Goal: Find specific page/section: Find specific page/section

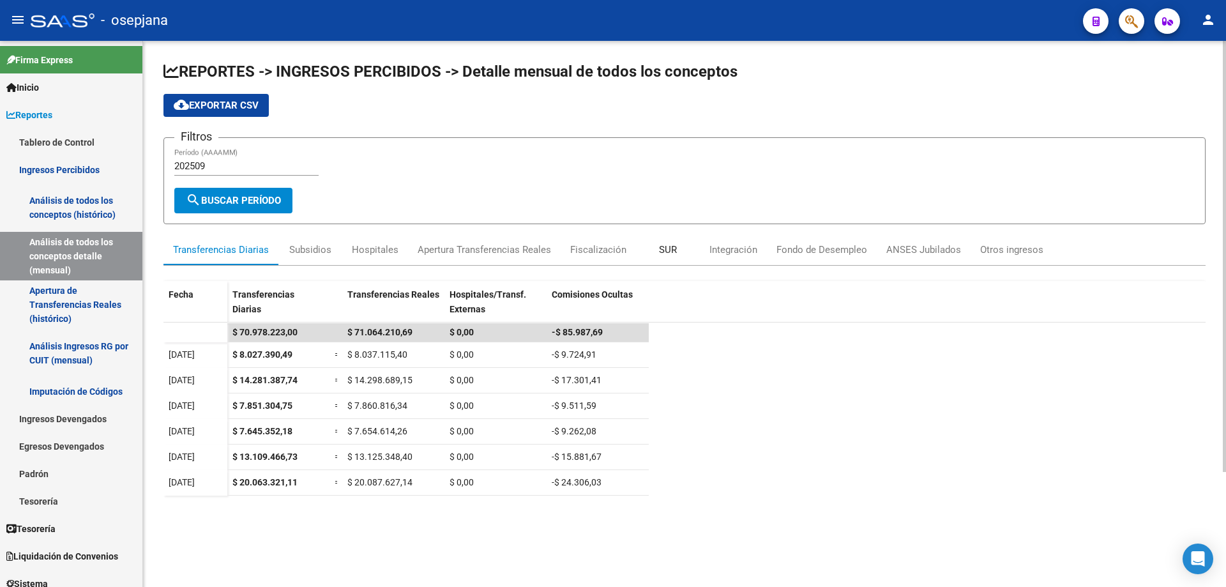
click at [664, 254] on div "SUR" at bounding box center [668, 250] width 18 height 14
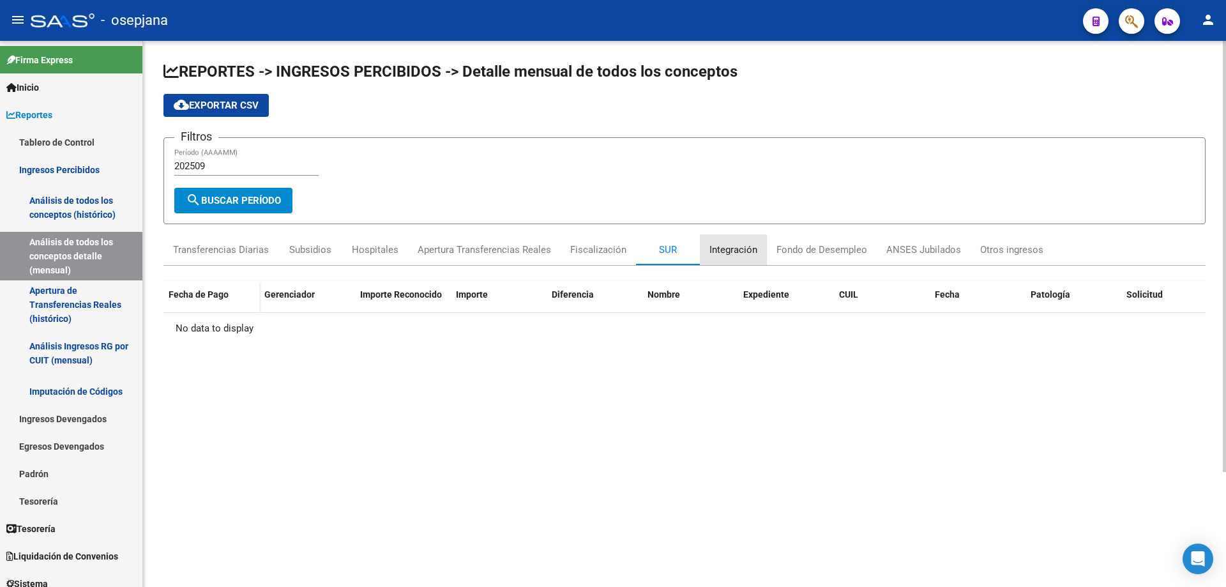
click at [735, 246] on div "Integración" at bounding box center [734, 250] width 48 height 14
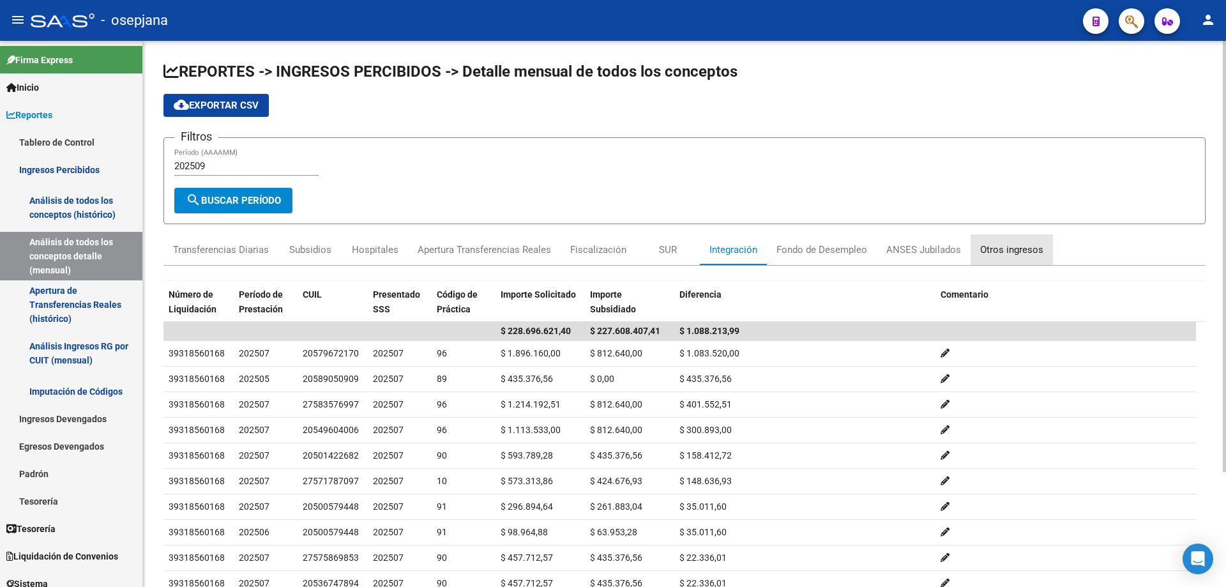
click at [1025, 247] on div "Otros ingresos" at bounding box center [1011, 250] width 63 height 14
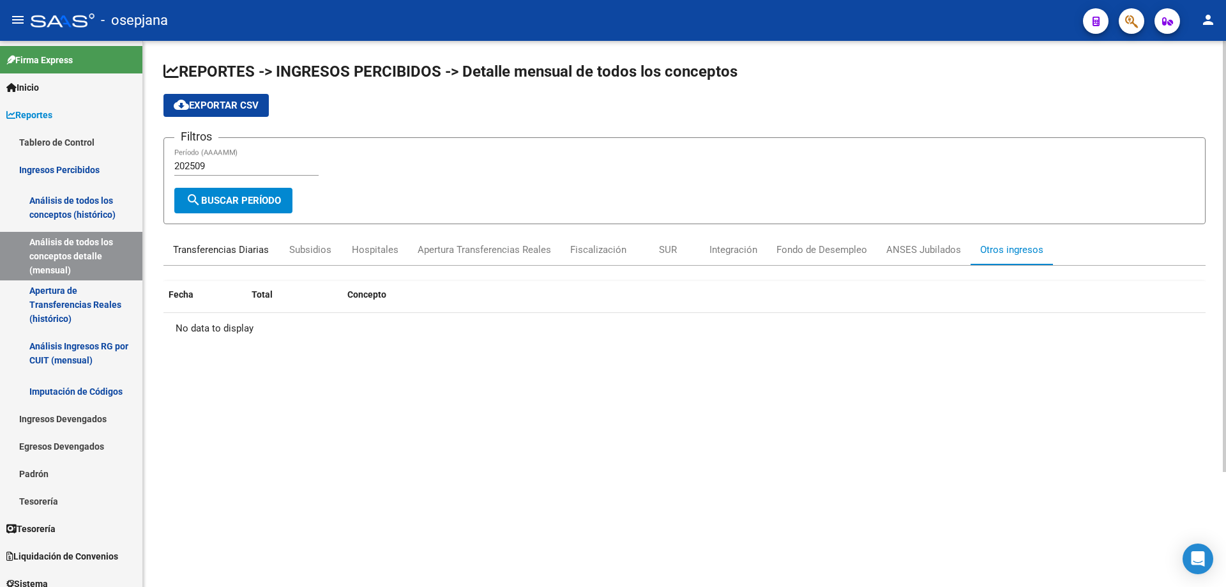
click at [243, 250] on div "Transferencias Diarias" at bounding box center [221, 250] width 96 height 14
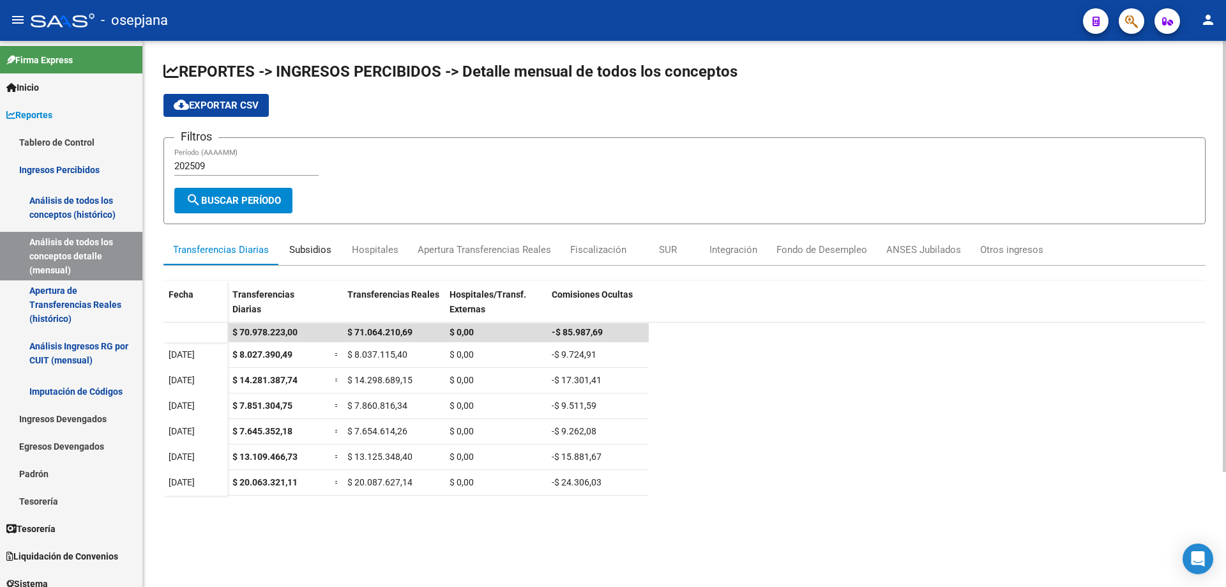
click at [298, 249] on div "Subsidios" at bounding box center [310, 250] width 42 height 14
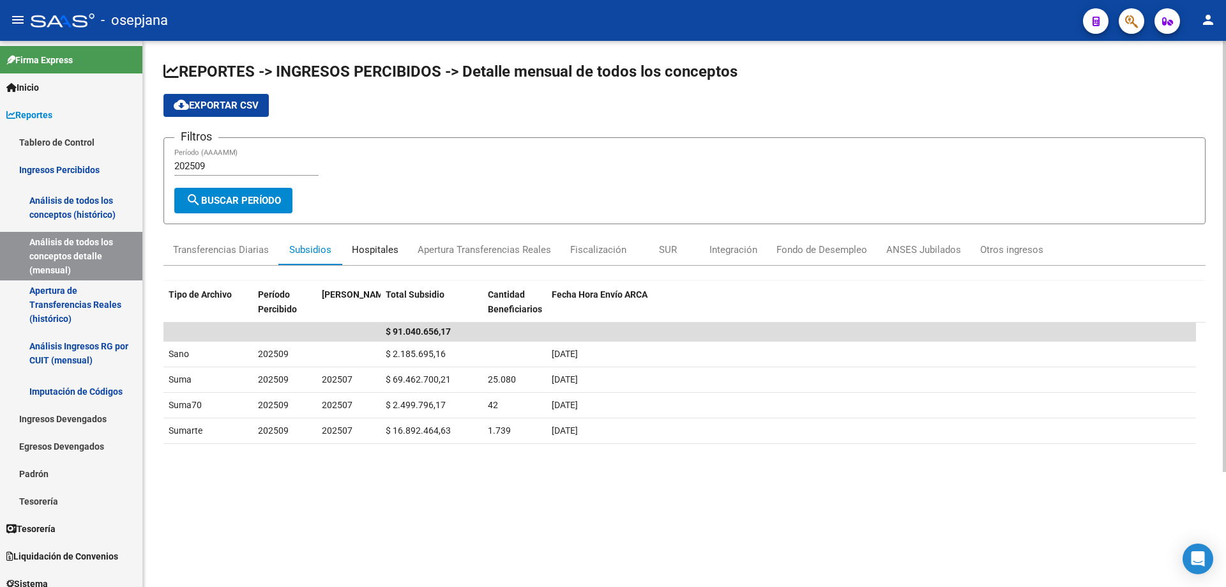
click at [386, 252] on div "Hospitales" at bounding box center [375, 250] width 47 height 14
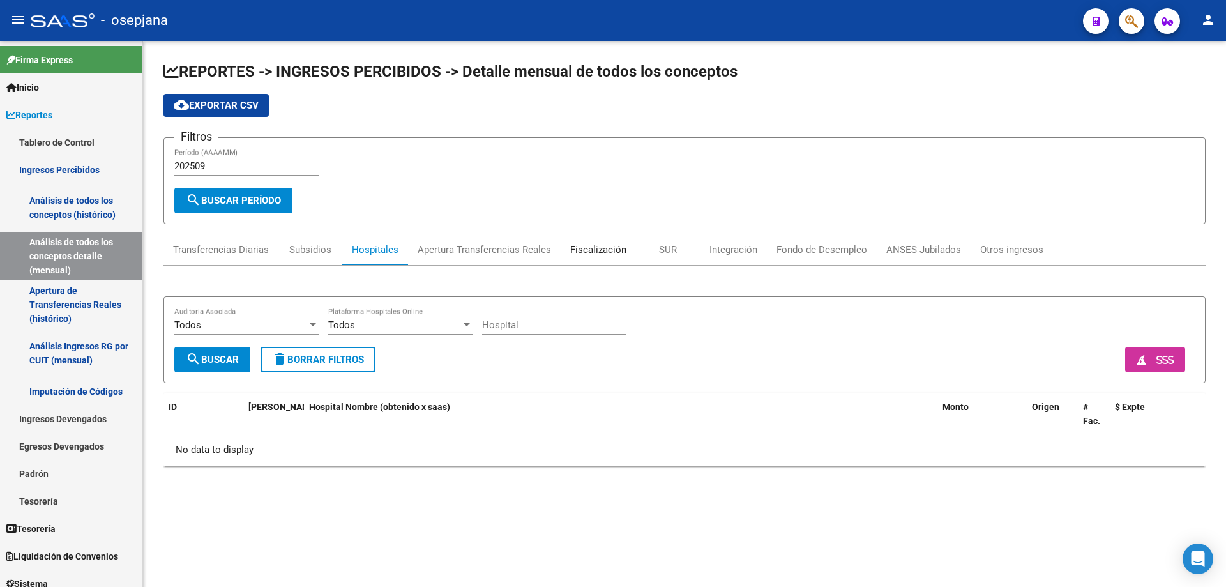
click at [603, 251] on div "Fiscalización" at bounding box center [598, 250] width 56 height 14
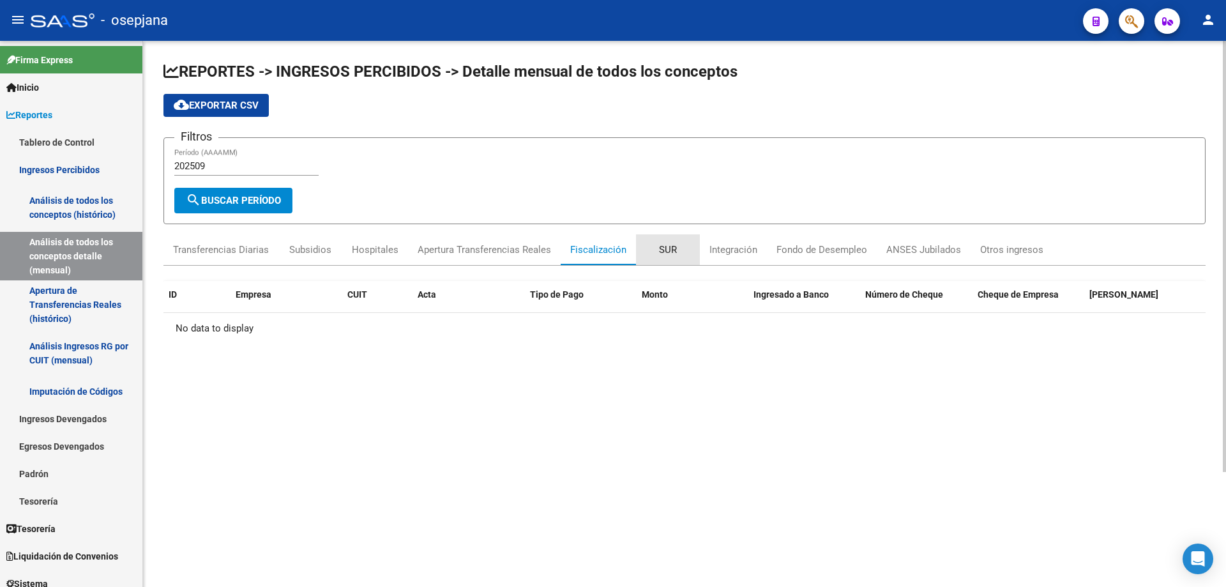
click at [674, 250] on div "SUR" at bounding box center [668, 250] width 18 height 14
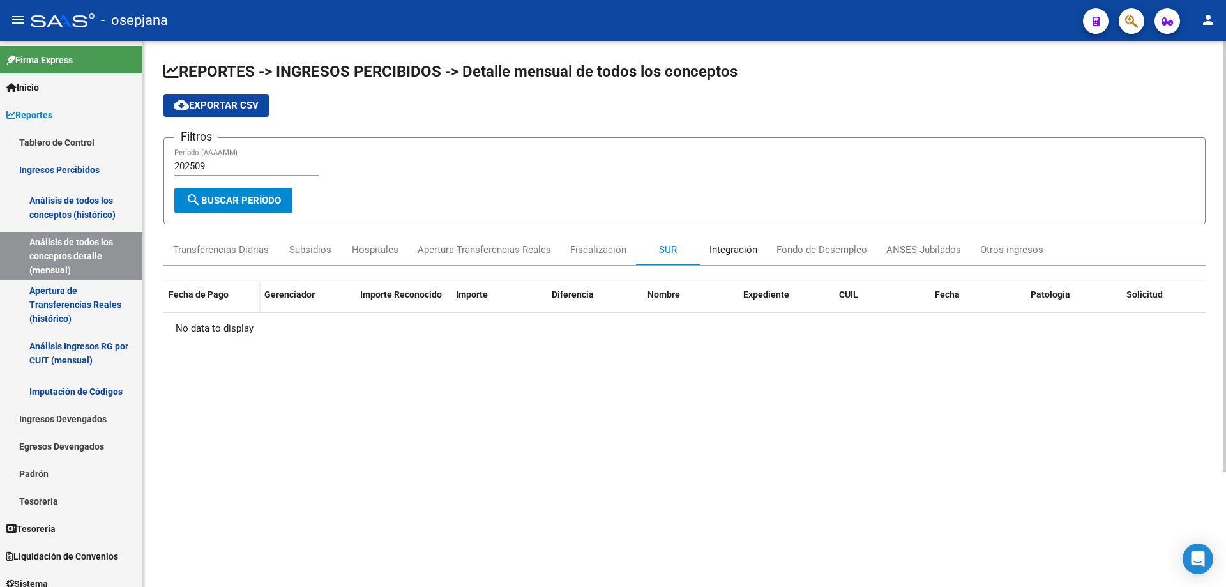
click at [752, 252] on div "Integración" at bounding box center [734, 250] width 48 height 14
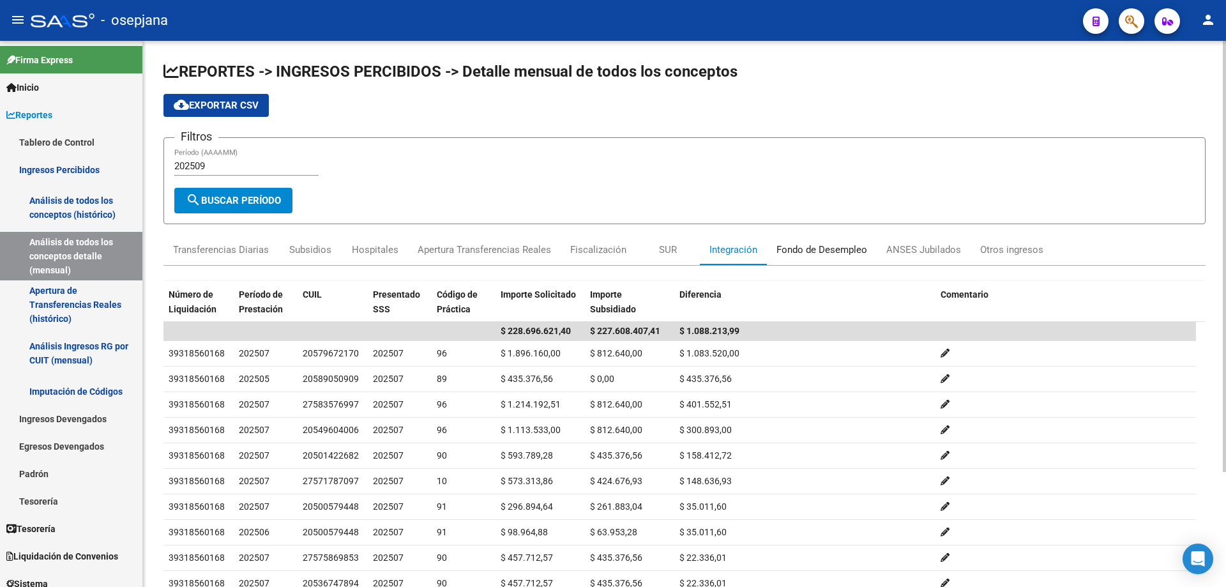
click at [815, 248] on div "Fondo de Desempleo" at bounding box center [822, 250] width 91 height 14
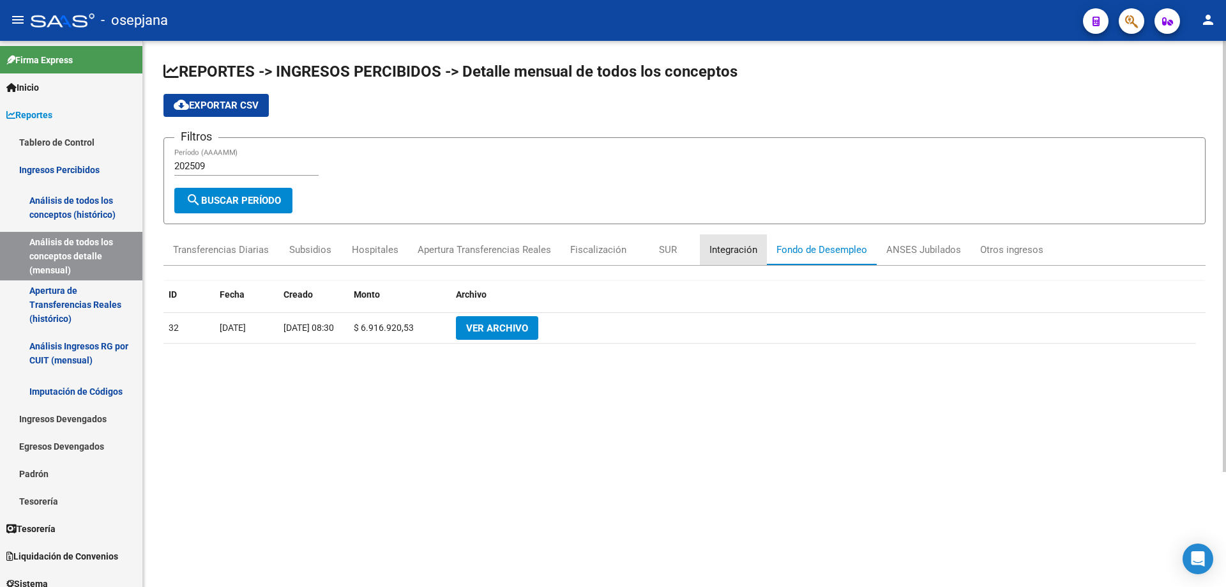
click at [736, 248] on div "Integración" at bounding box center [734, 250] width 48 height 14
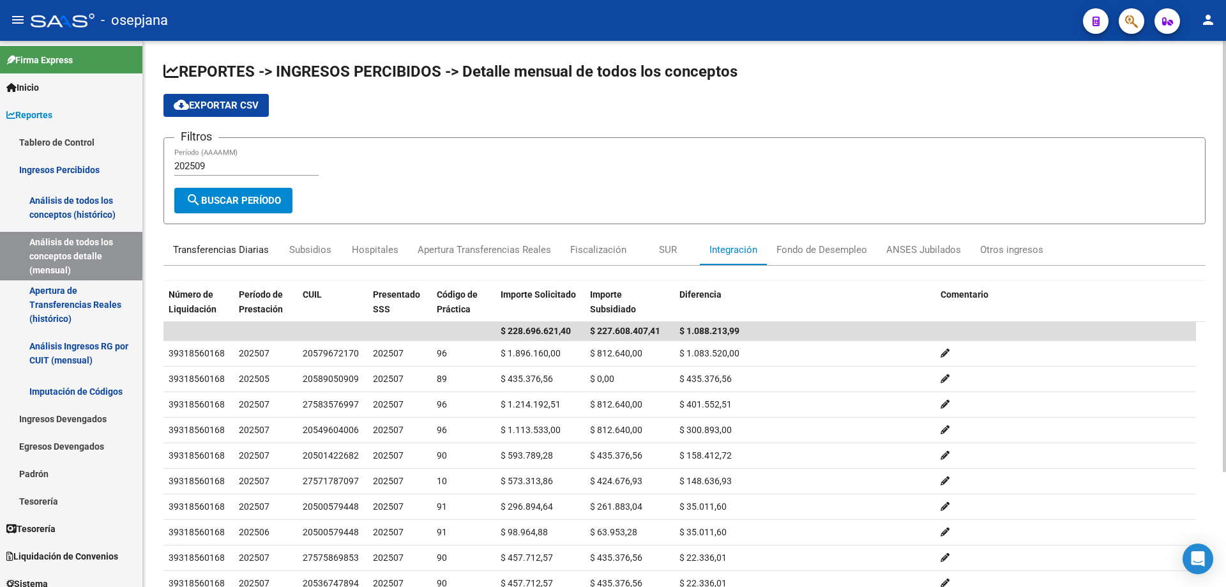
click at [223, 254] on div "Transferencias Diarias" at bounding box center [221, 250] width 96 height 14
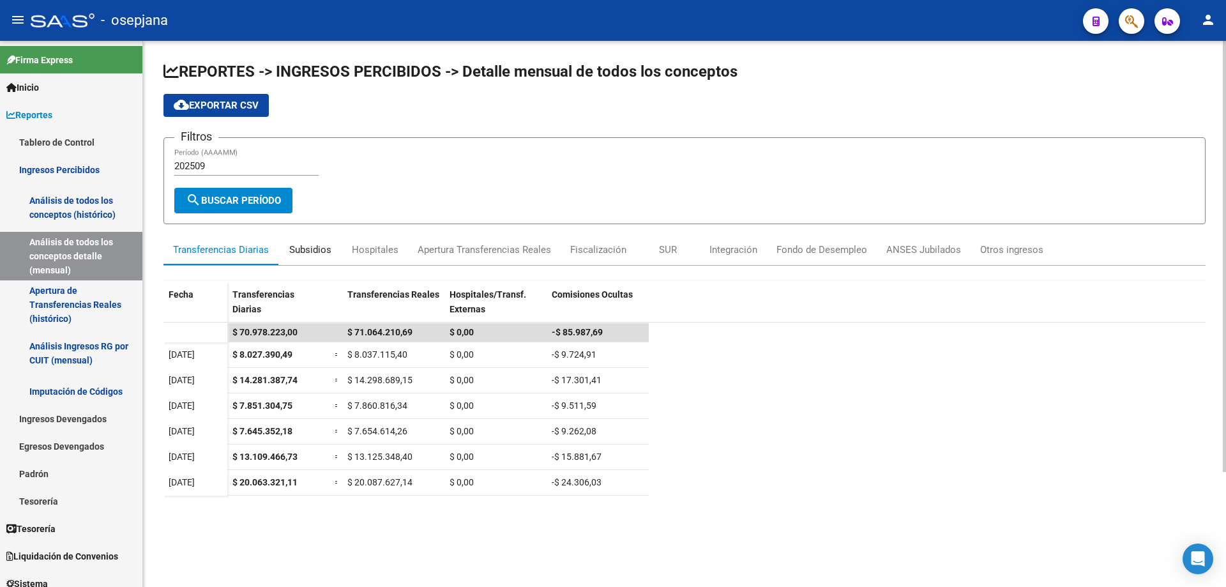
click at [303, 249] on div "Subsidios" at bounding box center [310, 250] width 42 height 14
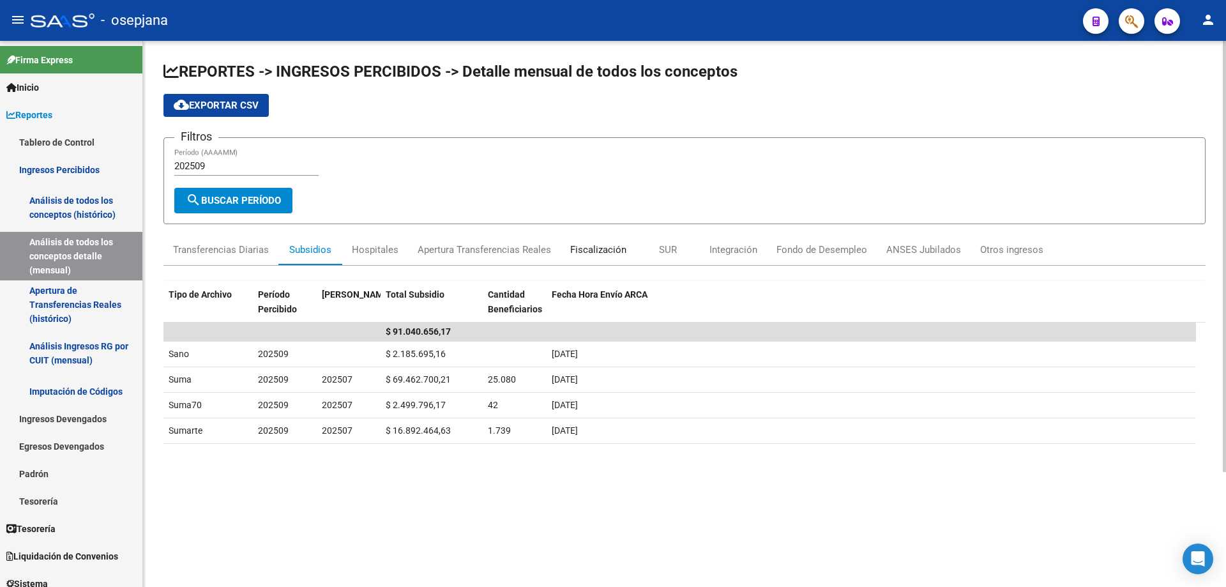
click at [584, 250] on div "Fiscalización" at bounding box center [598, 250] width 56 height 14
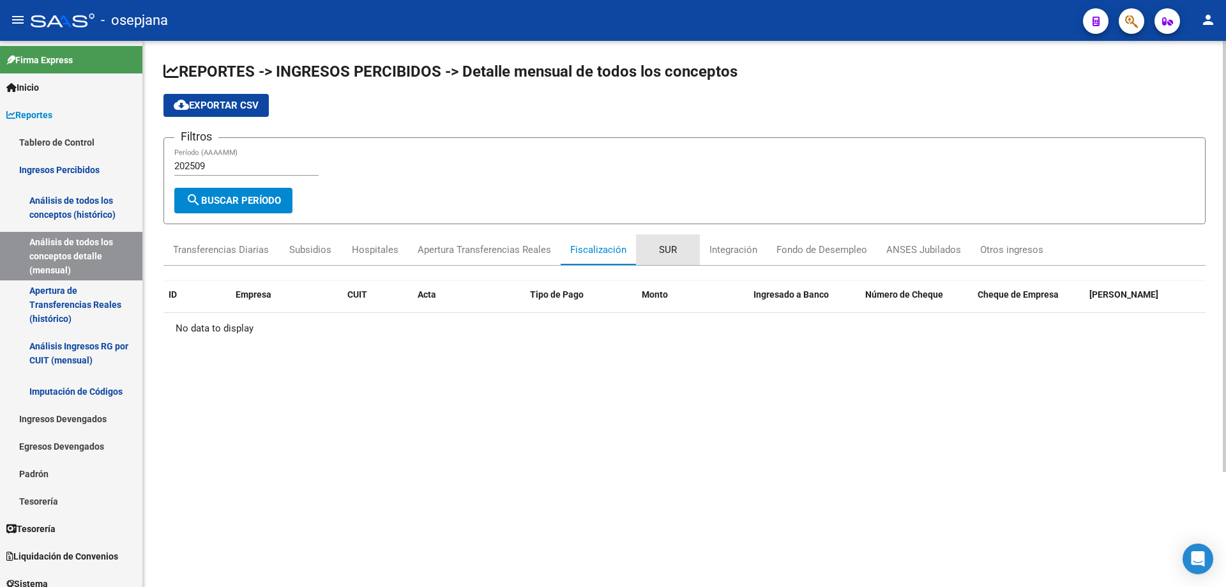
click at [663, 247] on div "SUR" at bounding box center [668, 250] width 18 height 14
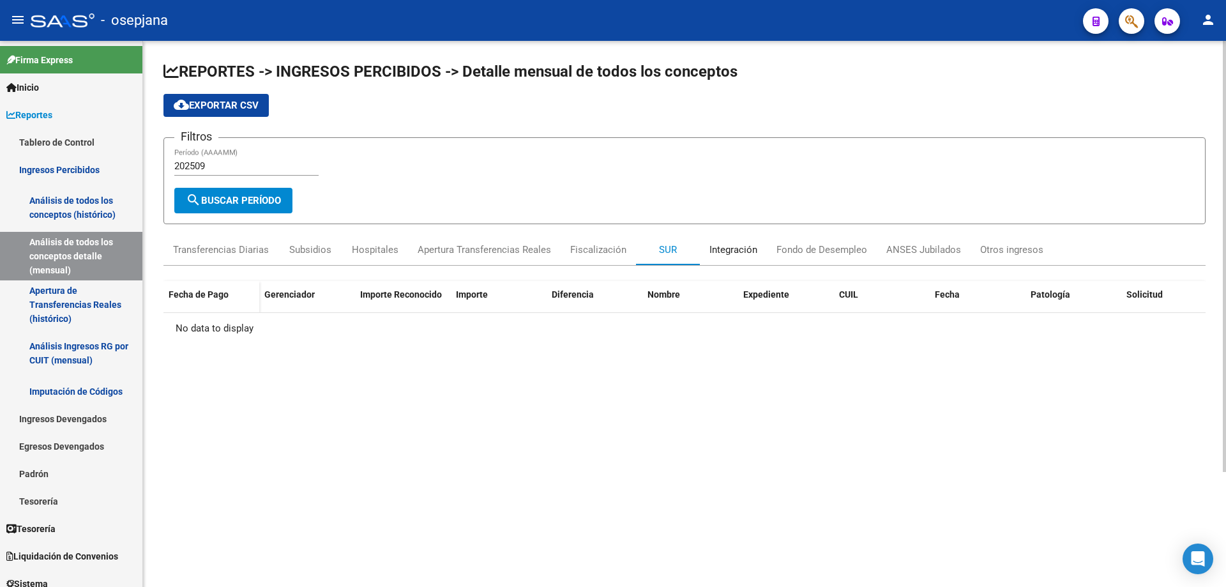
click at [742, 247] on div "Integración" at bounding box center [734, 250] width 48 height 14
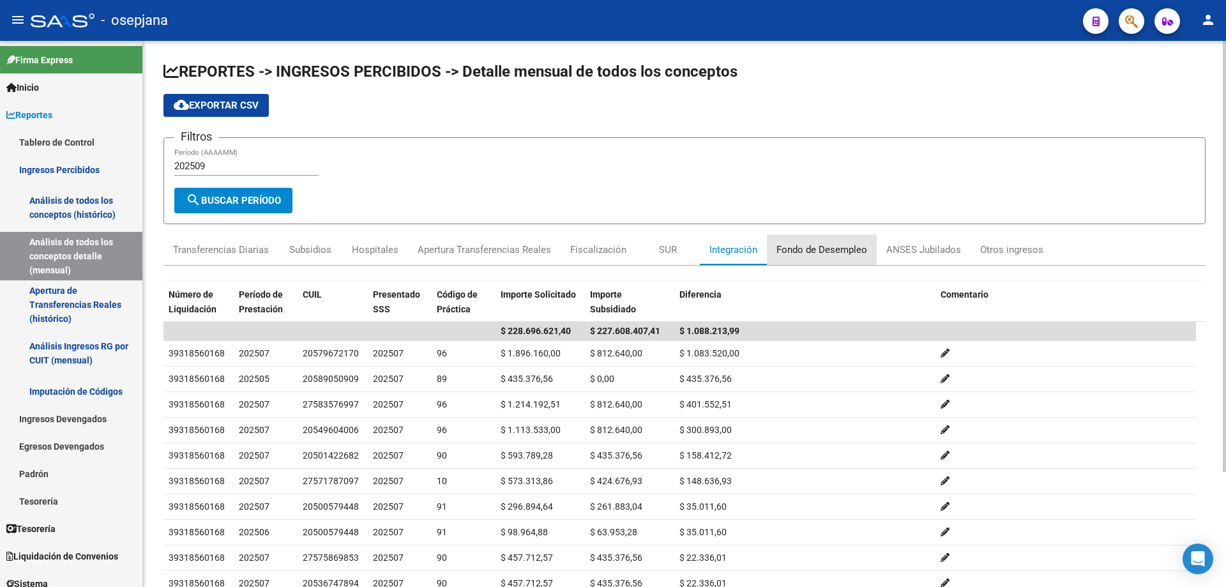
click at [819, 248] on div "Fondo de Desempleo" at bounding box center [822, 250] width 91 height 14
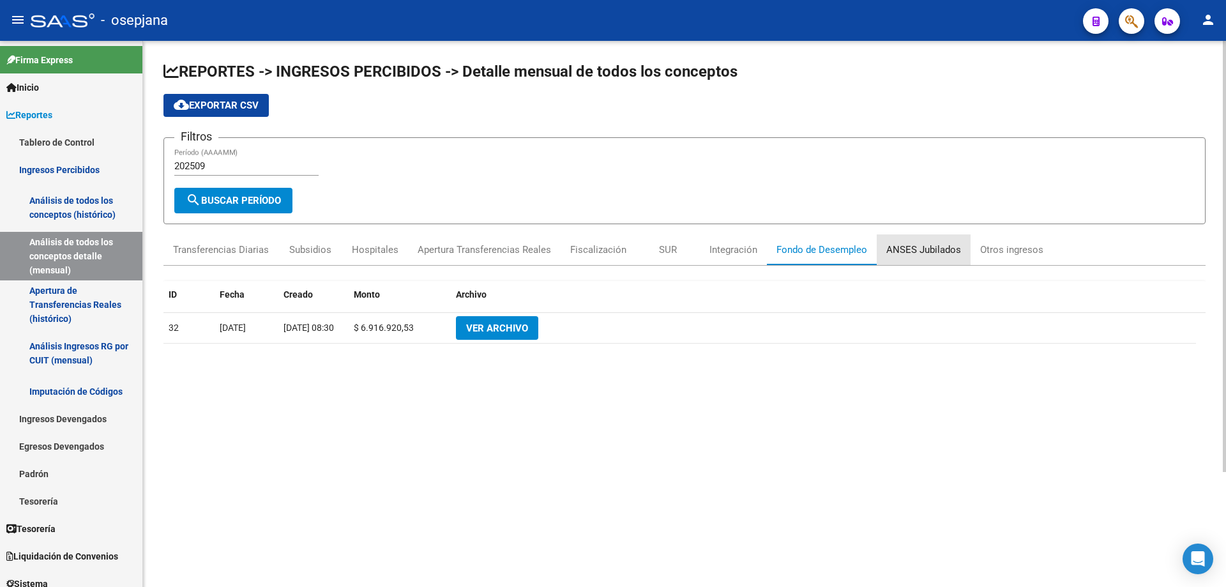
click at [936, 248] on div "ANSES Jubilados" at bounding box center [923, 250] width 75 height 14
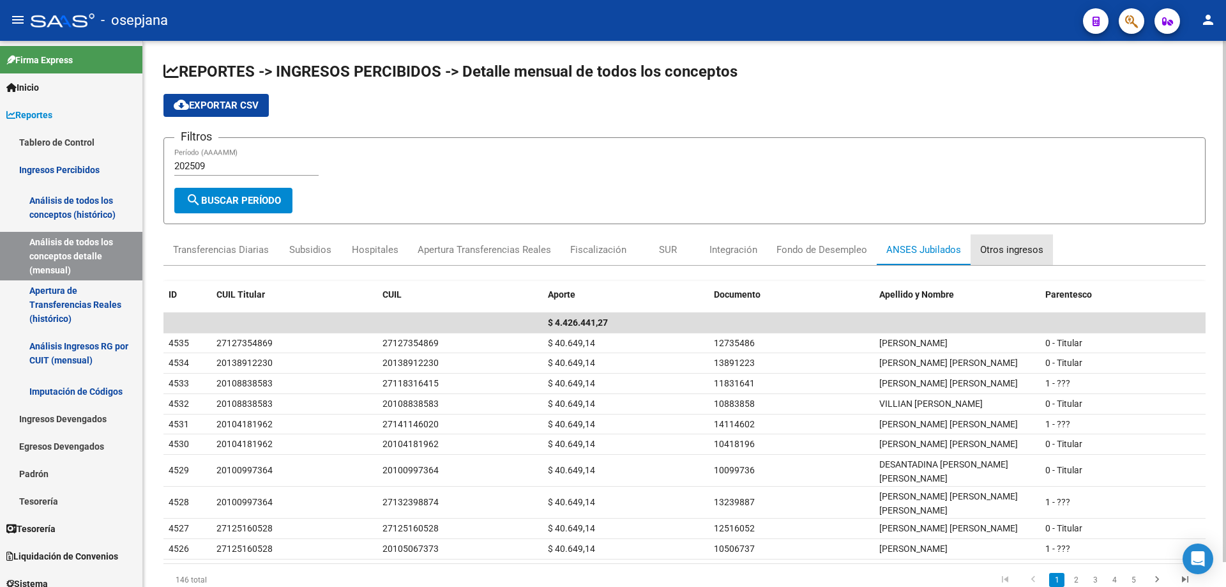
click at [1009, 250] on div "Otros ingresos" at bounding box center [1011, 250] width 63 height 14
